Goal: Task Accomplishment & Management: Manage account settings

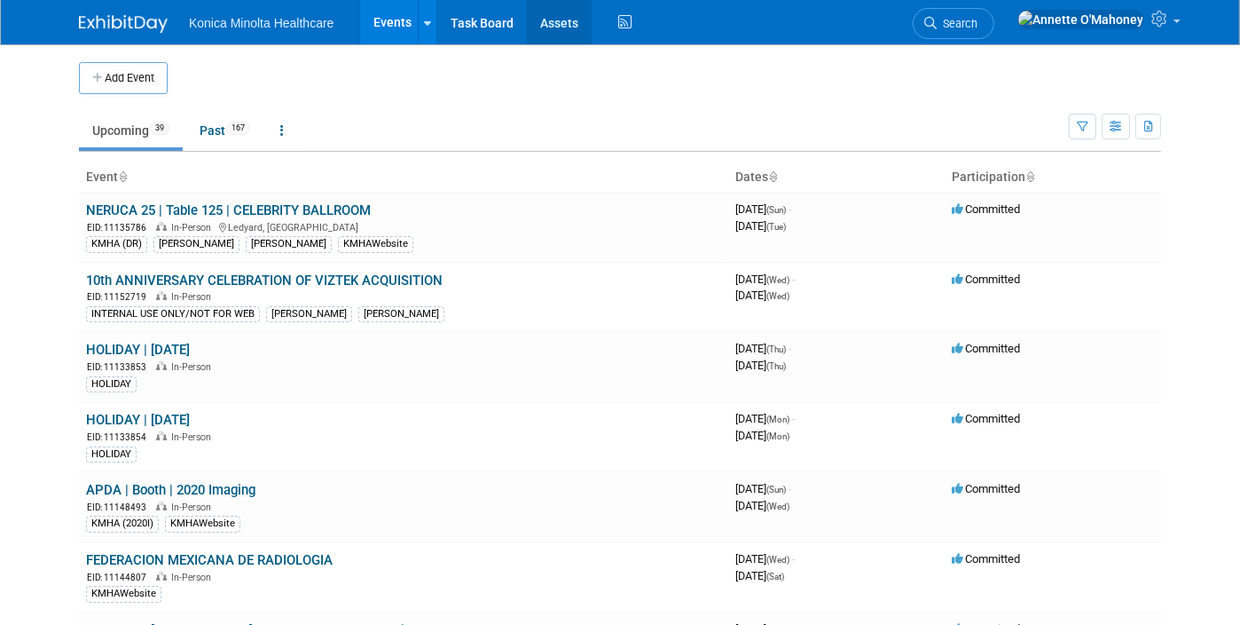
click at [562, 28] on link "Assets" at bounding box center [559, 22] width 65 height 44
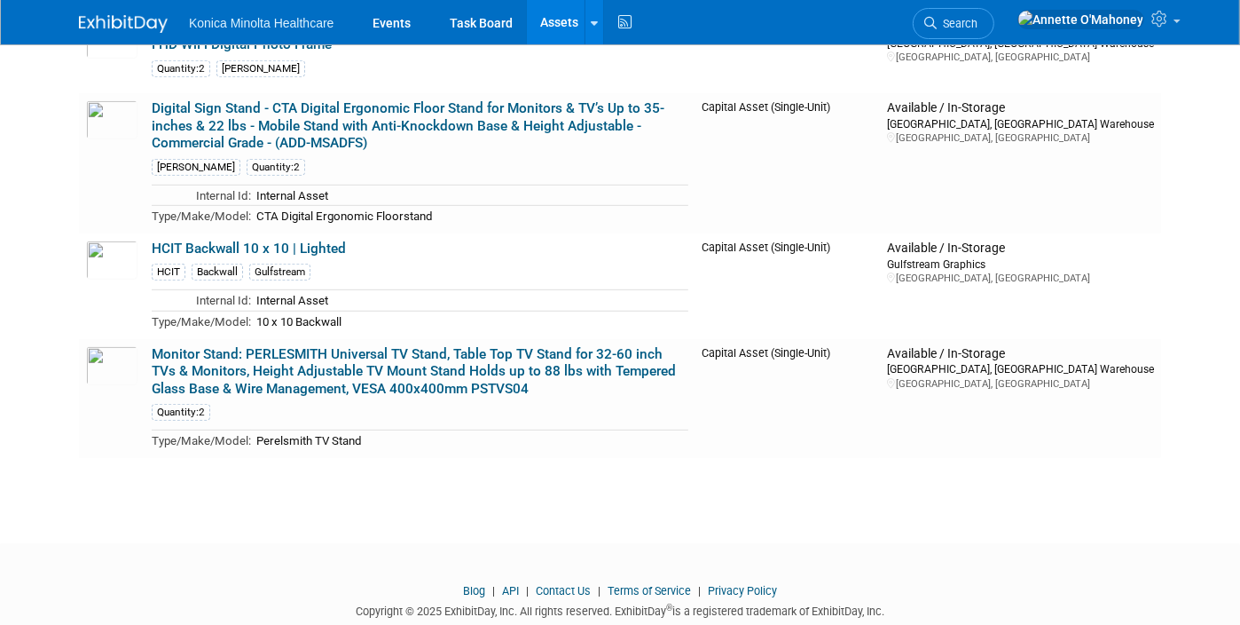
scroll to position [439, 0]
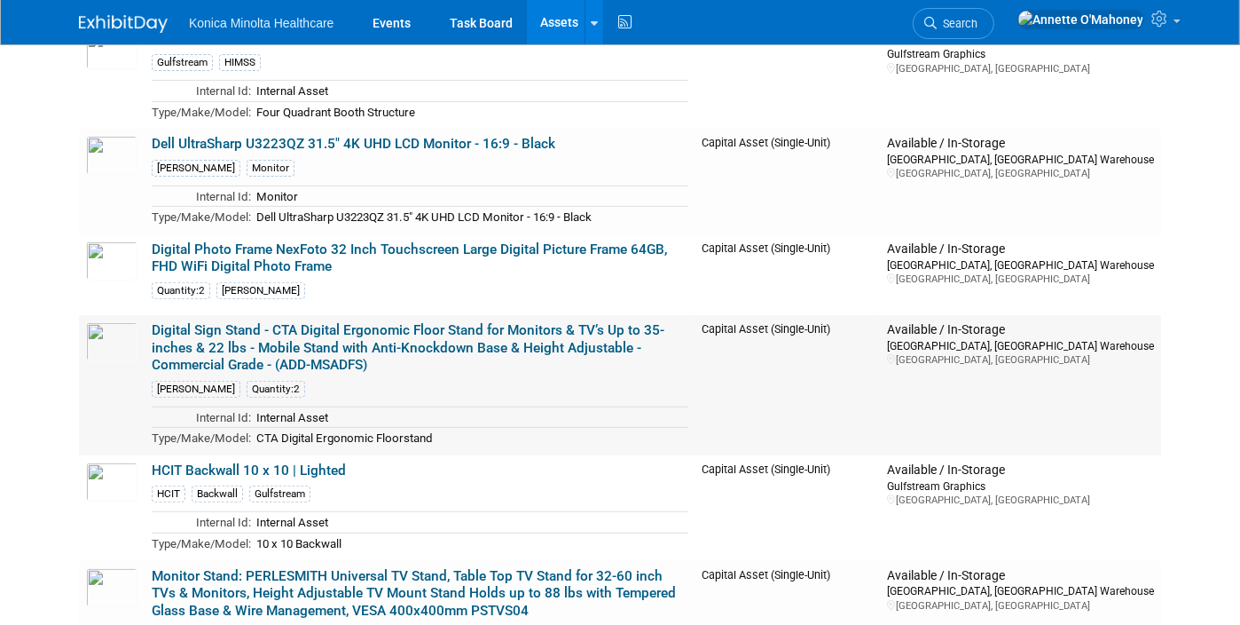
click at [500, 324] on link "Digital Sign Stand - CTA Digital Ergonomic Floor Stand for Monitors & TV’s Up t…" at bounding box center [408, 347] width 513 height 51
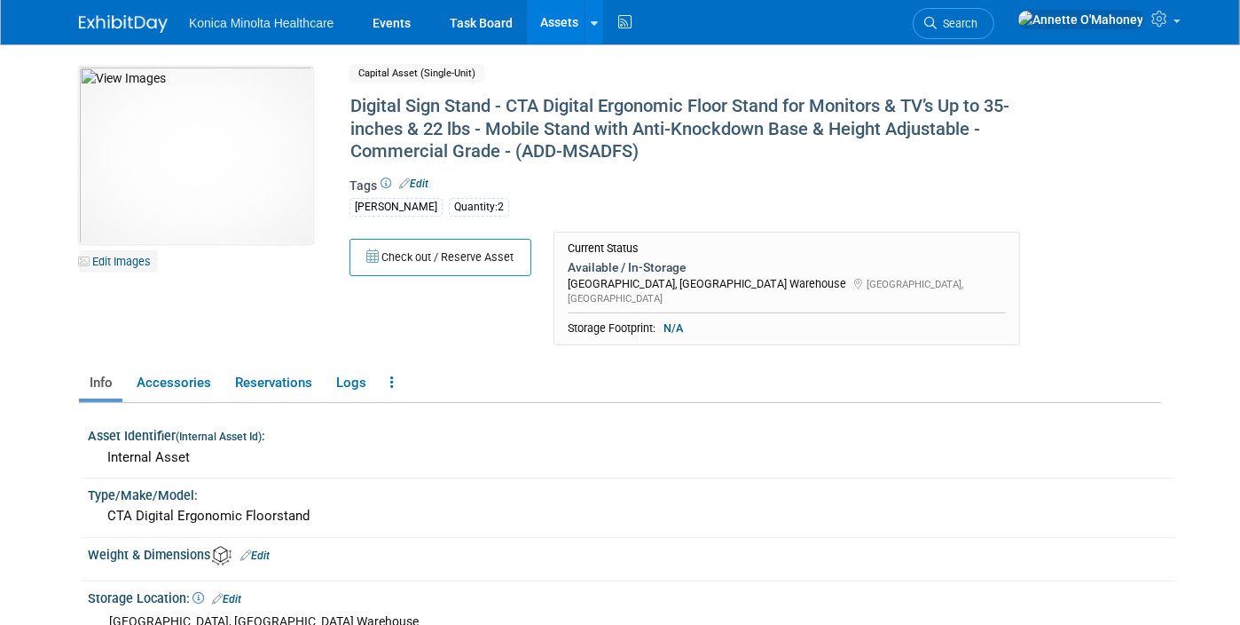
click at [130, 253] on link "Edit Images" at bounding box center [118, 261] width 79 height 22
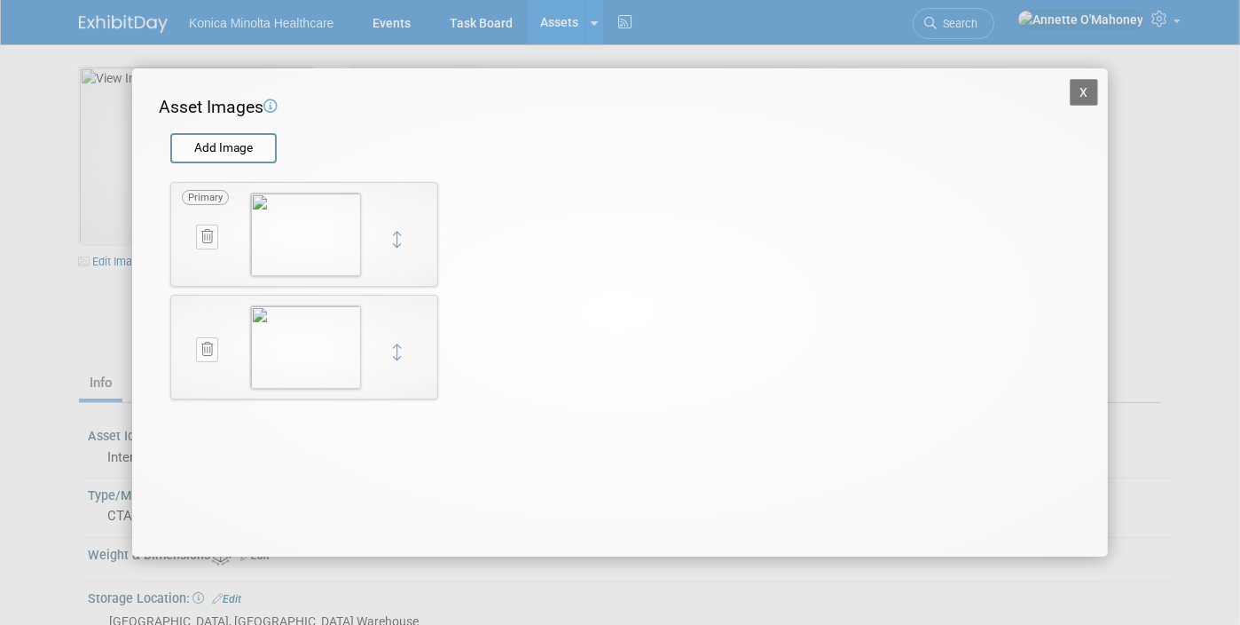
click at [297, 345] on img at bounding box center [305, 346] width 111 height 83
click at [1090, 93] on button "X" at bounding box center [1084, 92] width 28 height 27
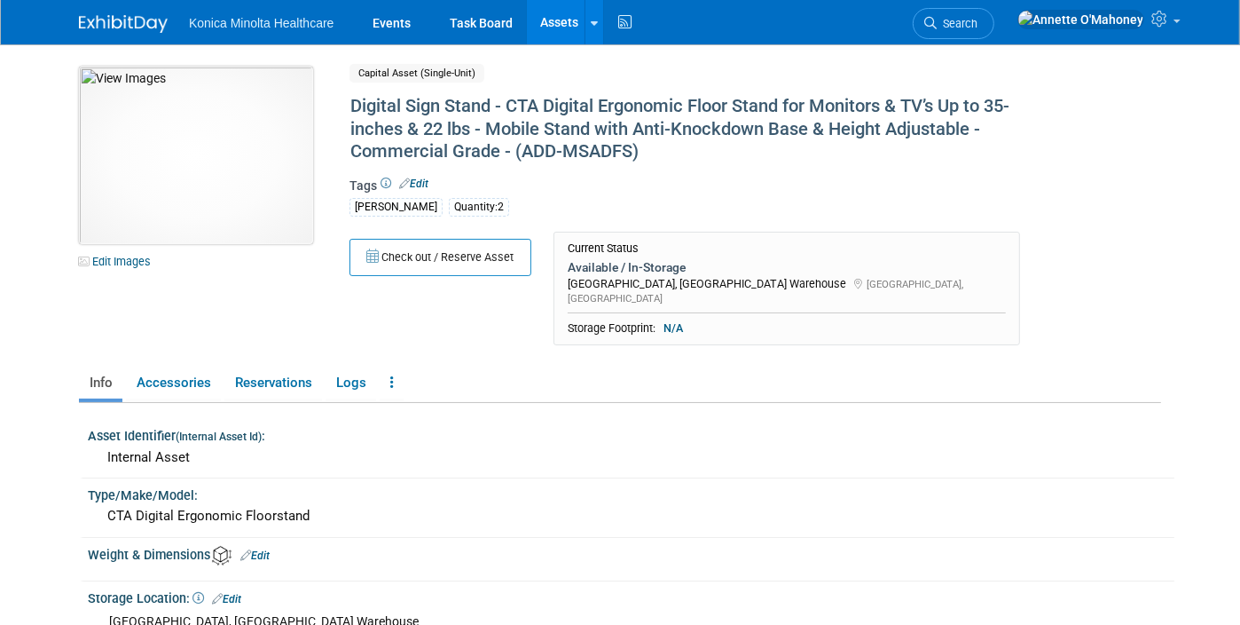
click at [207, 212] on img at bounding box center [196, 155] width 234 height 177
